Goal: Entertainment & Leisure: Consume media (video, audio)

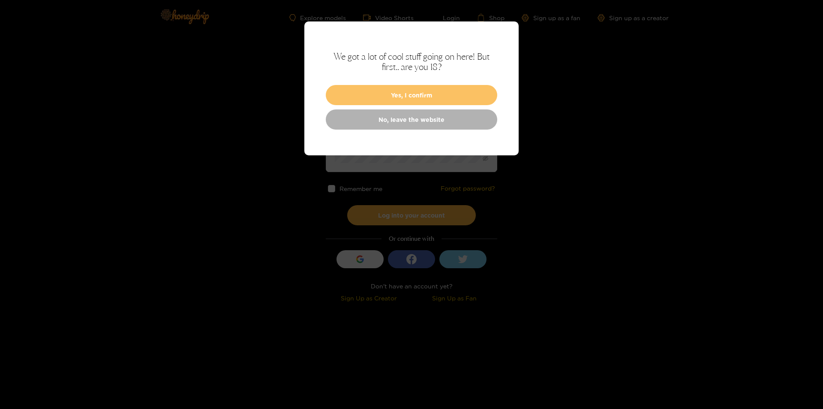
click at [431, 94] on button "Yes, I confirm" at bounding box center [411, 95] width 171 height 20
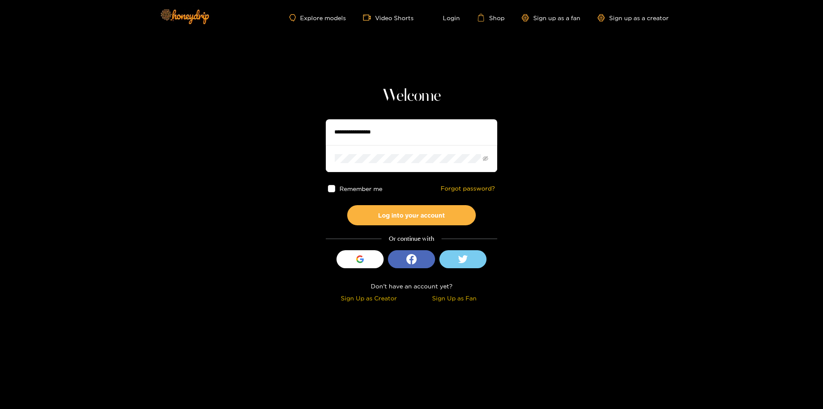
click at [275, 72] on section "Welcome Remember me Forgot password? Log into your account Or continue with Sig…" at bounding box center [411, 152] width 823 height 305
click at [200, 19] on img at bounding box center [184, 16] width 60 height 36
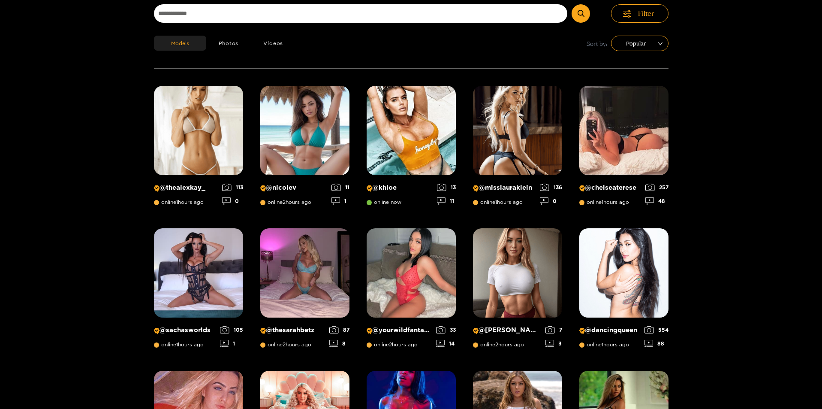
scroll to position [89, 0]
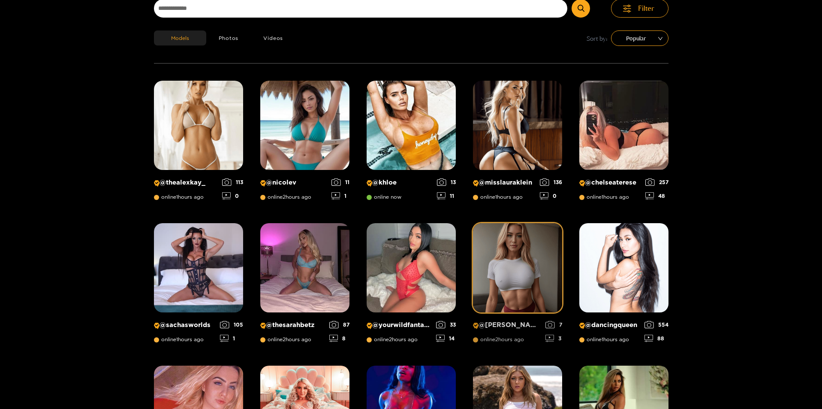
click at [489, 269] on img at bounding box center [517, 267] width 89 height 89
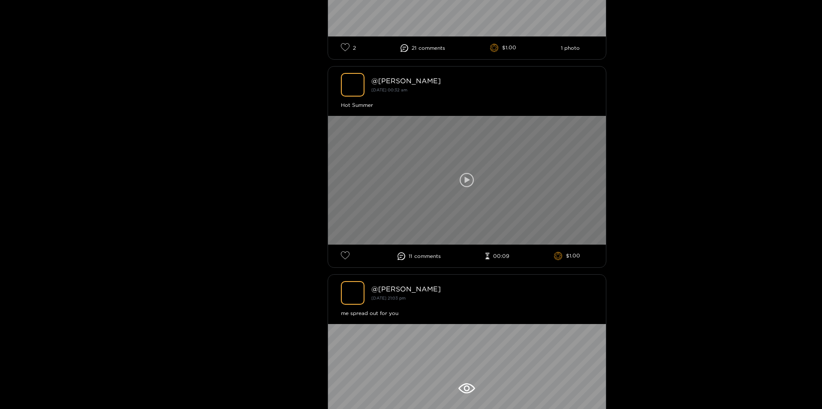
scroll to position [643, 0]
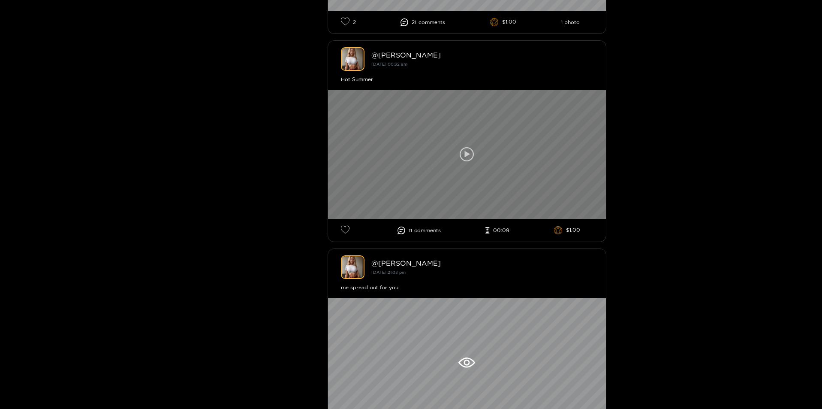
click at [470, 162] on div at bounding box center [467, 154] width 278 height 129
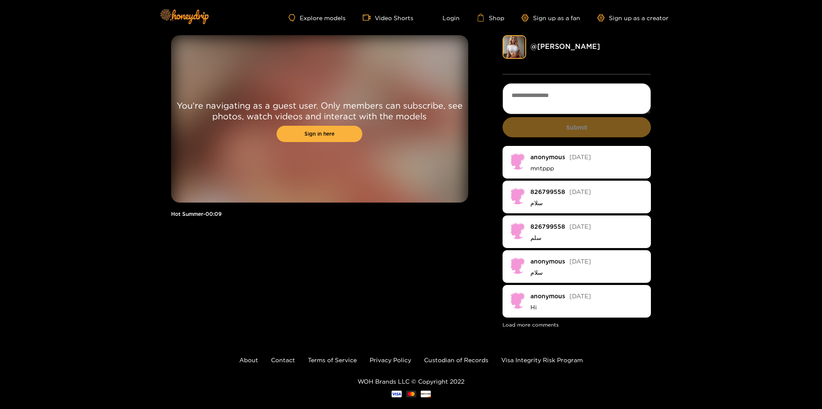
click at [722, 66] on div "You're navigating as a guest user. Only members can subscribe, see photos, watc…" at bounding box center [411, 182] width 822 height 294
